Goal: Entertainment & Leisure: Consume media (video, audio)

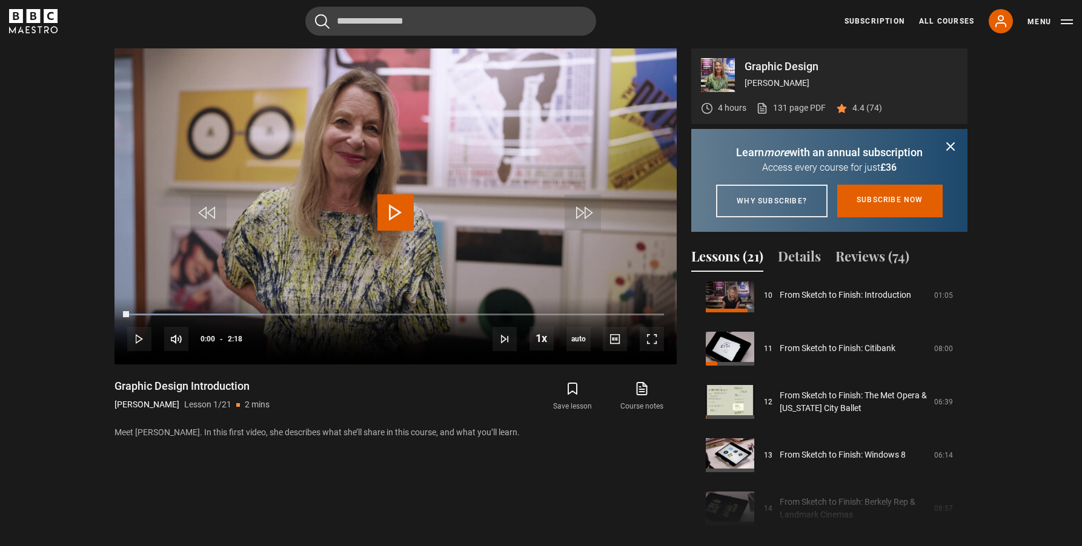
scroll to position [549, 0]
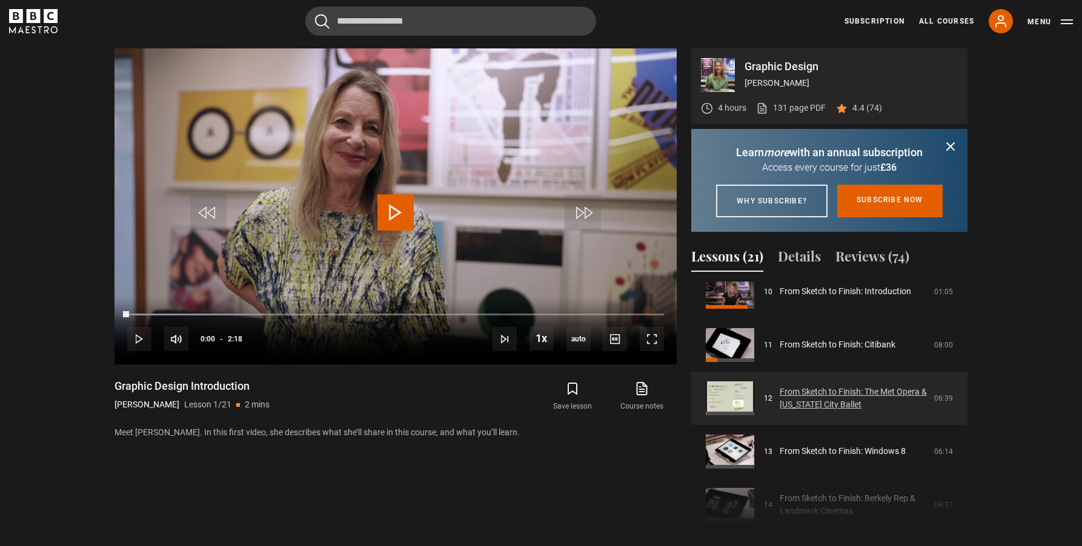
click at [841, 403] on link "From Sketch to Finish: The Met Opera & [US_STATE] City Ballet" at bounding box center [852, 398] width 147 height 25
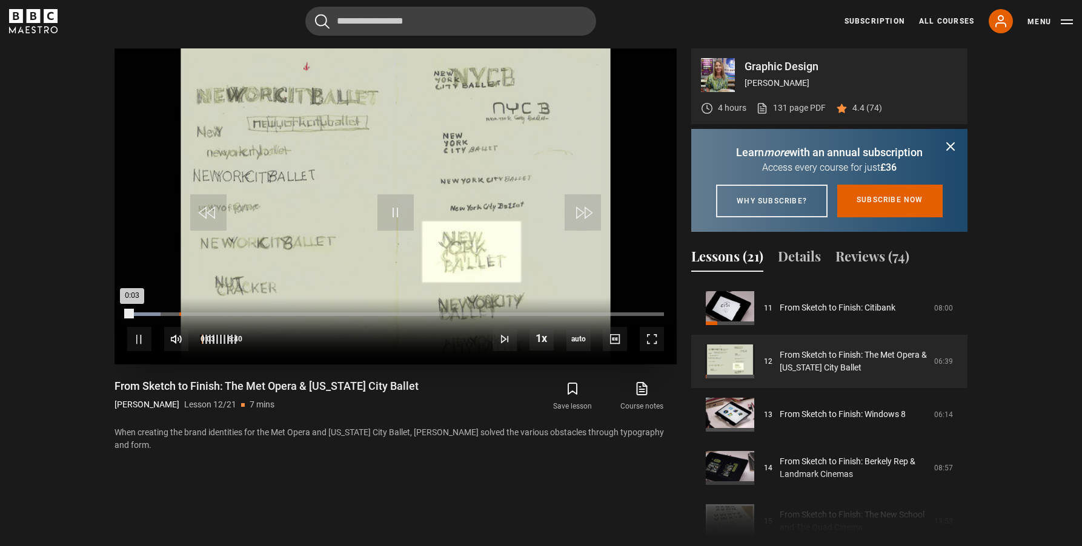
click at [150, 313] on div "Loaded : 6.25% 0:38 0:03" at bounding box center [395, 314] width 537 height 4
click at [203, 343] on div "6%" at bounding box center [203, 339] width 1 height 9
click at [202, 342] on div "5%" at bounding box center [202, 339] width 1 height 9
click at [200, 310] on div "10s Skip Back 10 seconds Pause 10s Skip Forward 10 seconds Loaded : 21.25% 0:32…" at bounding box center [395, 330] width 562 height 67
click at [200, 315] on div "Loaded : 21.25% 0:54 0:28" at bounding box center [395, 314] width 537 height 4
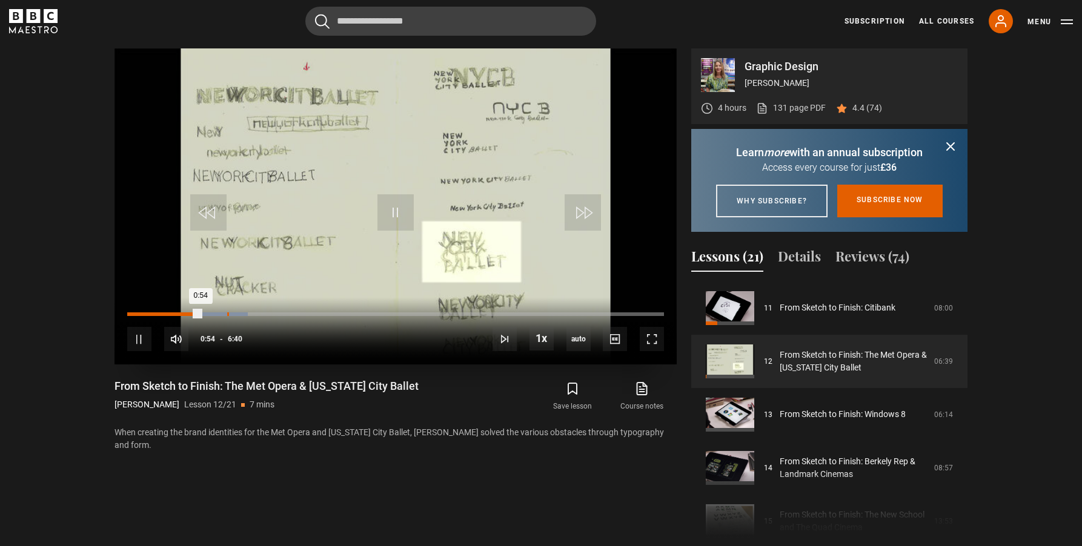
click at [227, 315] on div "1:14" at bounding box center [228, 314] width 2 height 4
click at [254, 315] on div "Loaded : 23.75% 1:37 1:14" at bounding box center [395, 314] width 537 height 4
click at [293, 315] on div "2:03" at bounding box center [294, 314] width 2 height 4
click at [314, 314] on div "2:19" at bounding box center [315, 314] width 2 height 4
click at [340, 309] on div "10s Skip Back 10 seconds Pause 10s Skip Forward 10 seconds Loaded : 42.50% 2:37…" at bounding box center [395, 330] width 562 height 67
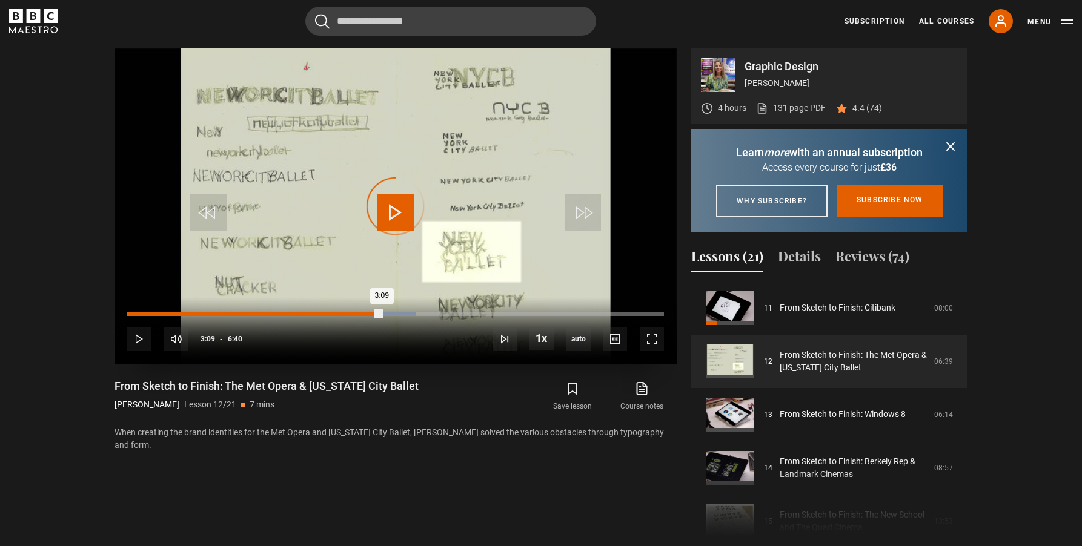
click at [382, 313] on div "Loaded : 53.75% 3:09 3:09" at bounding box center [395, 314] width 537 height 4
click at [374, 314] on div "Loaded : 62.50% 3:04 3:14" at bounding box center [395, 314] width 537 height 4
click at [443, 316] on div "Loaded : 70.00% 3:55 3:55" at bounding box center [395, 314] width 537 height 4
click at [468, 318] on div "10s Skip Back 10 seconds Pause 10s Skip Forward 10 seconds Loaded : 70.00% 4:01…" at bounding box center [395, 330] width 562 height 67
click at [481, 314] on div "Loaded : 71.25% 4:24 4:24" at bounding box center [395, 314] width 537 height 4
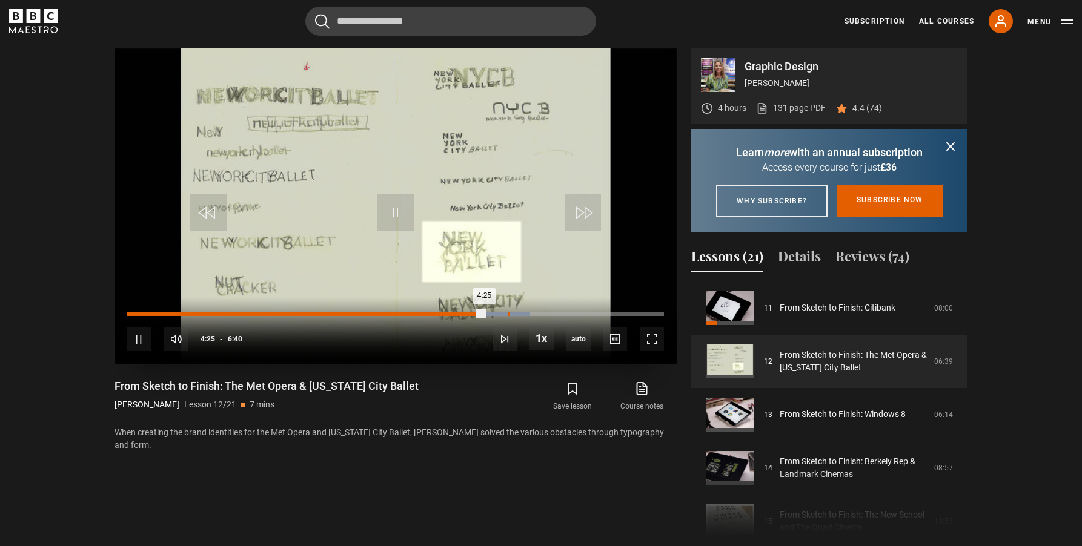
click at [508, 314] on div "4:43" at bounding box center [509, 314] width 2 height 4
click at [538, 314] on div "Loaded : 80.00% 5:06 5:06" at bounding box center [395, 314] width 537 height 4
click at [560, 311] on div "10s Skip Back 10 seconds Pause 10s Skip Forward 10 seconds Loaded : 83.75% 5:21…" at bounding box center [395, 330] width 562 height 67
click at [572, 313] on div "Loaded : 86.25% 5:31 5:10" at bounding box center [395, 314] width 537 height 4
click at [587, 313] on div "Loaded : 87.50% 5:43 5:43" at bounding box center [395, 314] width 537 height 4
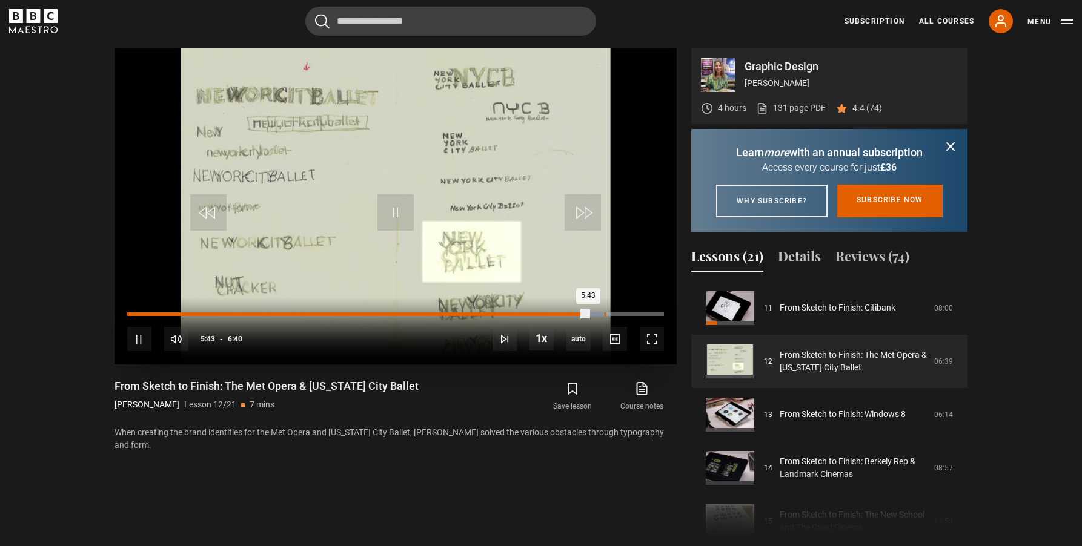
click at [604, 314] on div "5:55" at bounding box center [605, 314] width 2 height 4
click at [626, 316] on div "10s Skip Back 10 seconds Pause 10s Skip Forward 10 seconds Loaded : 91.25% 6:07…" at bounding box center [395, 330] width 562 height 67
click at [624, 312] on div "10s Skip Back 10 seconds Pause 10s Skip Forward 10 seconds Loaded : 92.50% 6:12…" at bounding box center [395, 330] width 562 height 67
click at [618, 312] on div "10s Skip Back 10 seconds Pause 10s Skip Forward 10 seconds Loaded : 93.75% 6:12…" at bounding box center [395, 330] width 562 height 67
click at [624, 315] on div "Loaded : 95.00% 6:11 5:57" at bounding box center [395, 314] width 537 height 4
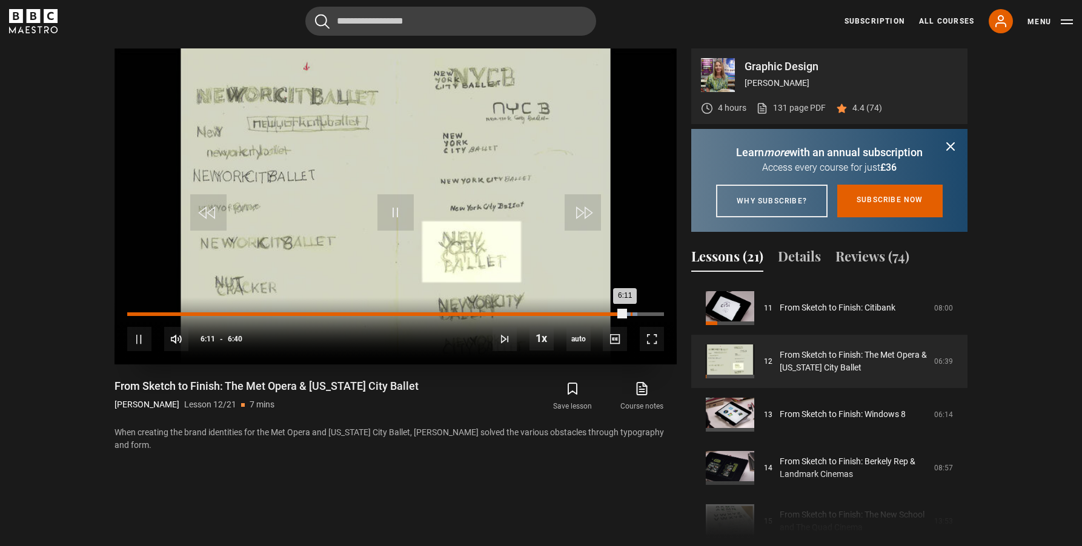
click at [632, 315] on div "6:15" at bounding box center [631, 314] width 2 height 4
click at [645, 315] on div "6:26" at bounding box center [646, 314] width 2 height 4
